Goal: Book appointment/travel/reservation

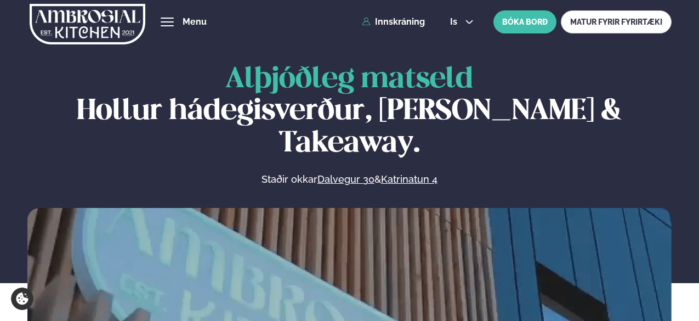
scroll to position [472, 0]
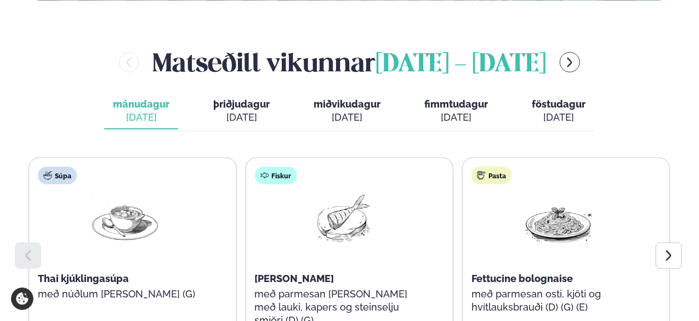
scroll to position [471, 0]
click at [573, 58] on icon "menu-btn-right" at bounding box center [570, 62] width 5 height 9
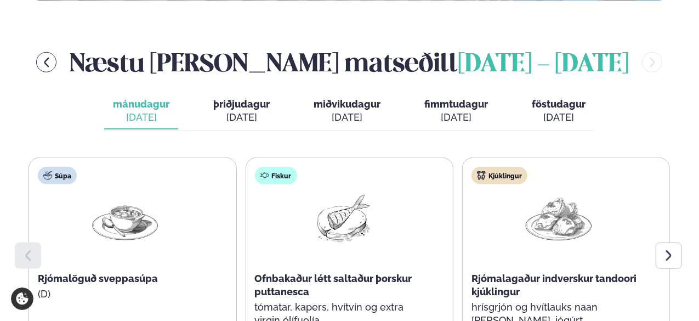
click at [349, 111] on div "[DATE]" at bounding box center [347, 117] width 67 height 13
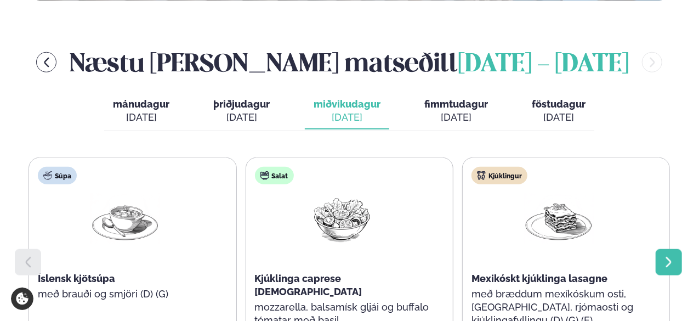
click at [679, 249] on div at bounding box center [669, 262] width 26 height 26
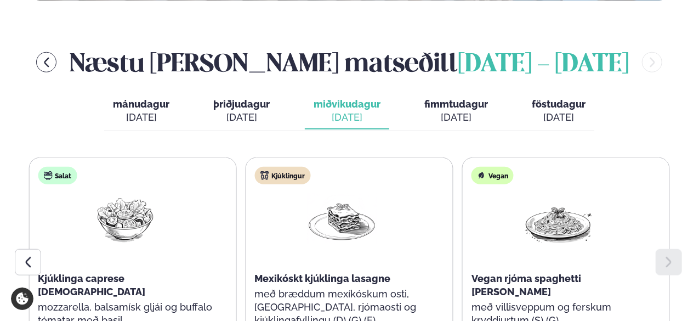
click at [463, 111] on div "[DATE]" at bounding box center [457, 117] width 64 height 13
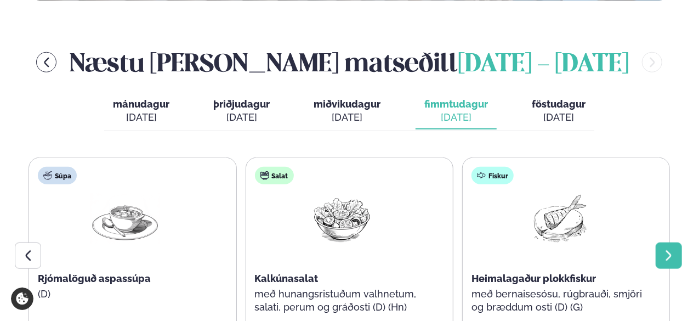
click at [673, 242] on div at bounding box center [669, 255] width 26 height 26
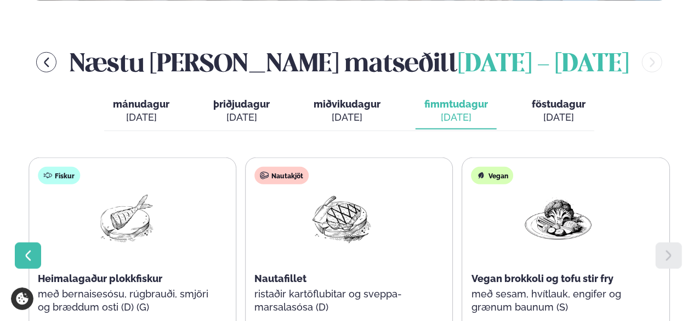
click at [34, 249] on icon at bounding box center [27, 255] width 13 height 13
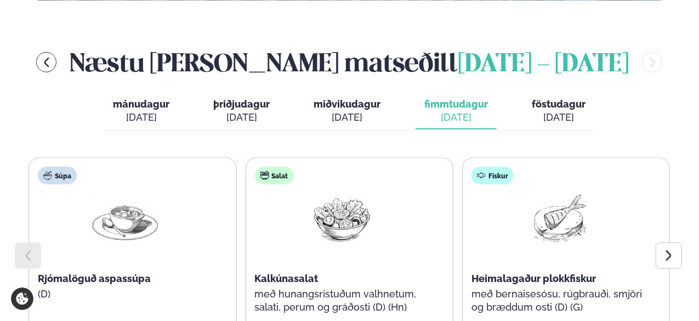
click at [575, 111] on div "[DATE]" at bounding box center [559, 117] width 54 height 13
